Goal: Transaction & Acquisition: Download file/media

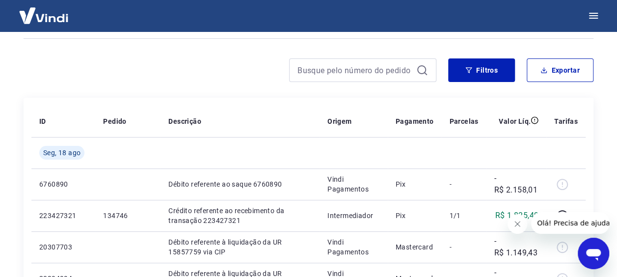
scroll to position [49, 0]
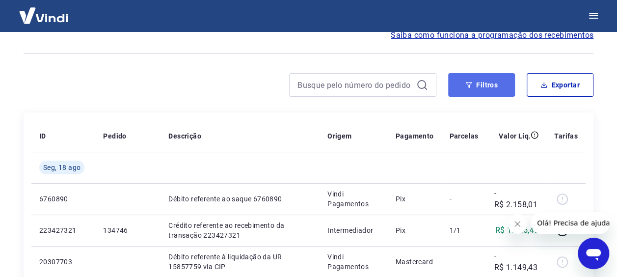
click at [488, 84] on button "Filtros" at bounding box center [481, 85] width 67 height 24
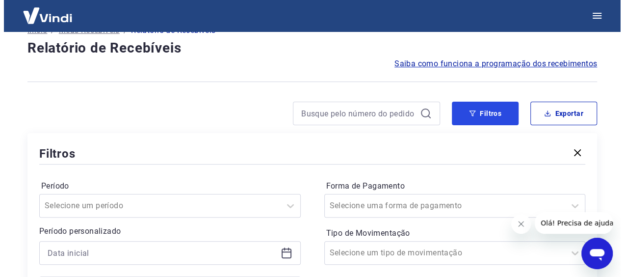
scroll to position [0, 0]
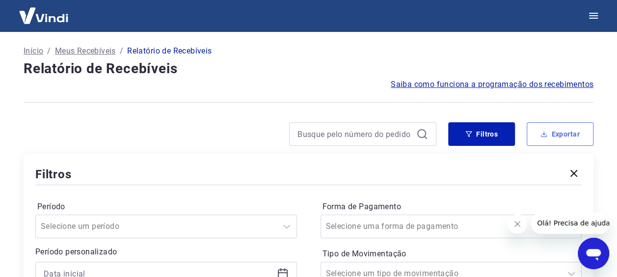
click at [544, 130] on button "Exportar" at bounding box center [560, 134] width 67 height 24
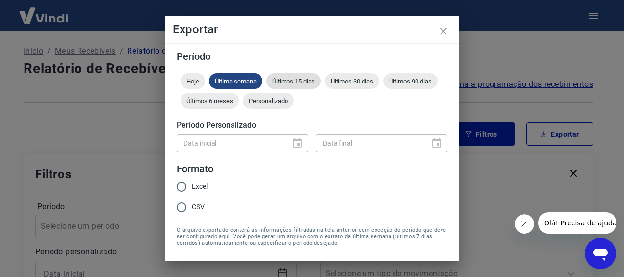
click at [292, 82] on span "Últimos 15 dias" at bounding box center [294, 81] width 54 height 7
click at [188, 186] on input "Excel" at bounding box center [181, 186] width 21 height 21
radio input "true"
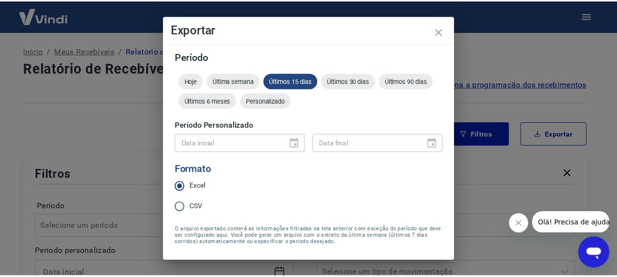
scroll to position [29, 0]
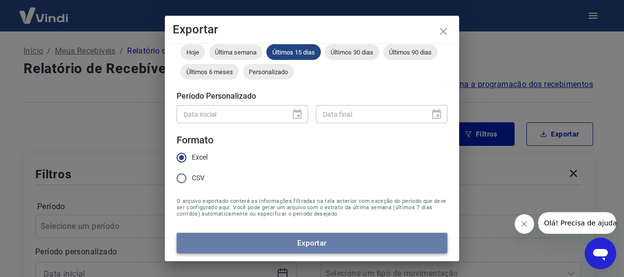
click at [319, 246] on button "Exportar" at bounding box center [312, 243] width 271 height 21
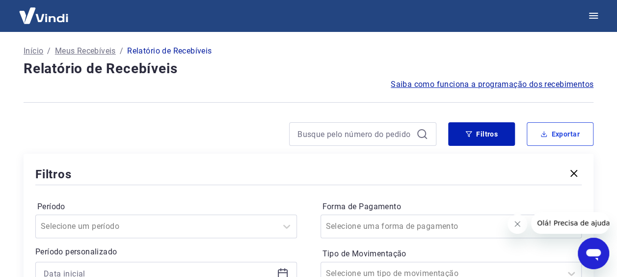
scroll to position [0, 0]
